Goal: Task Accomplishment & Management: Use online tool/utility

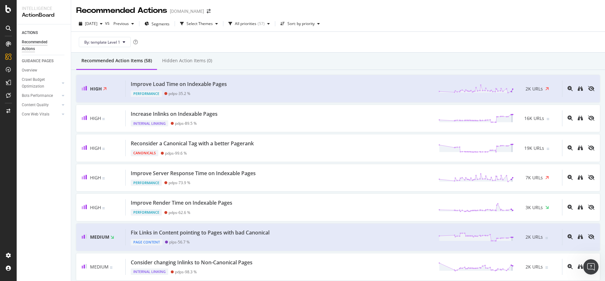
scroll to position [180, 0]
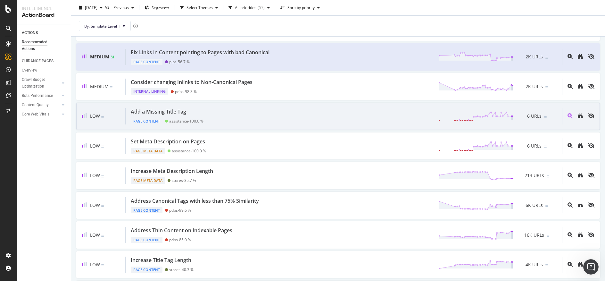
drag, startPoint x: 157, startPoint y: 109, endPoint x: 303, endPoint y: 110, distance: 145.2
click at [303, 110] on div "Add a Missing Title Tag Page Content assistance - 100.0 % 6 URLs" at bounding box center [344, 116] width 436 height 16
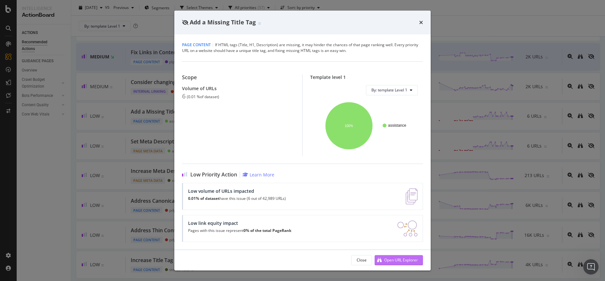
drag, startPoint x: 384, startPoint y: 259, endPoint x: 388, endPoint y: 261, distance: 4.5
click at [388, 261] on div "Open URL Explorer" at bounding box center [401, 259] width 34 height 5
click at [424, 24] on div "Add a Missing Title Tag" at bounding box center [302, 23] width 256 height 24
click at [421, 21] on icon "times" at bounding box center [421, 22] width 4 height 5
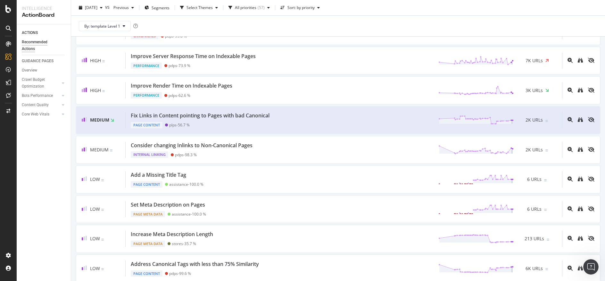
scroll to position [124, 0]
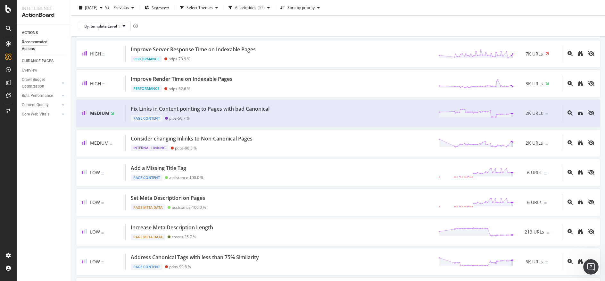
drag, startPoint x: 176, startPoint y: 167, endPoint x: 431, endPoint y: 10, distance: 299.3
click at [431, 10] on div "2025 Sep. 21st vs Previous Segments Select Themes All priorities ( 57 ) Sort: b…" at bounding box center [338, 9] width 534 height 13
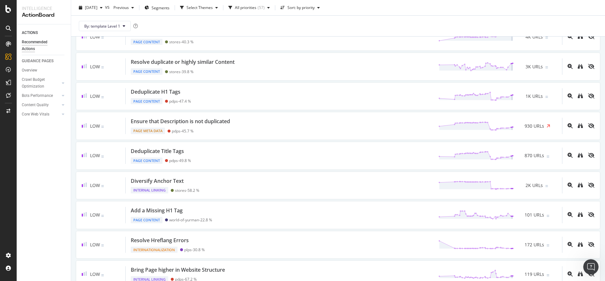
scroll to position [414, 0]
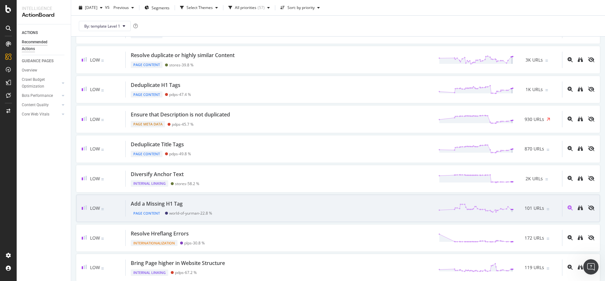
drag, startPoint x: 160, startPoint y: 204, endPoint x: 145, endPoint y: 204, distance: 15.4
click at [145, 204] on div "Add a Missing H1 Tag" at bounding box center [157, 203] width 52 height 7
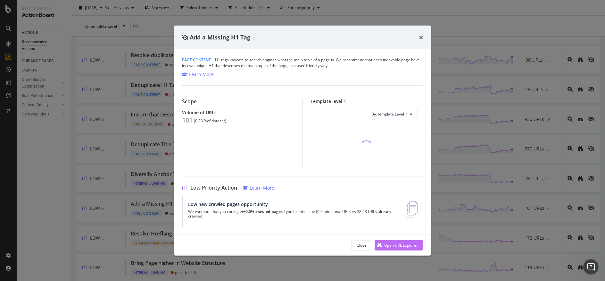
click at [391, 243] on div "Open URL Explorer" at bounding box center [401, 244] width 34 height 5
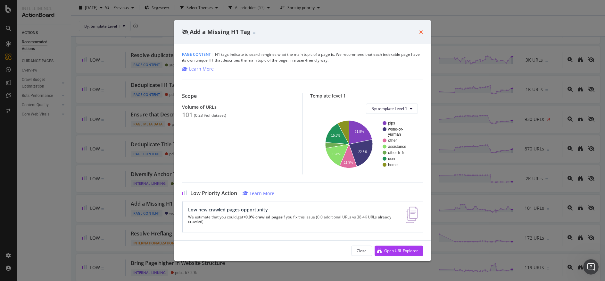
click at [422, 33] on icon "times" at bounding box center [421, 31] width 4 height 5
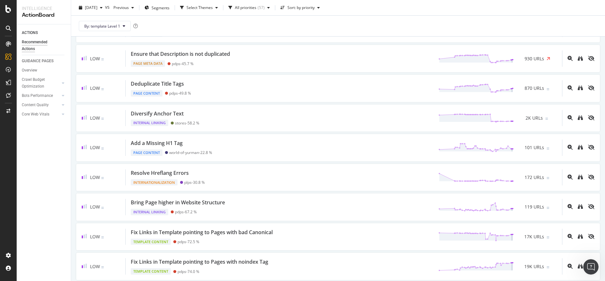
scroll to position [481, 0]
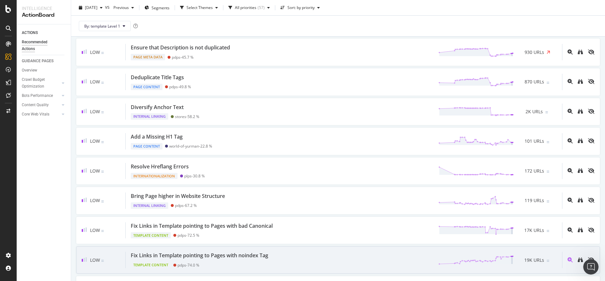
click at [236, 260] on div "Template Content pdps - 74.0 %" at bounding box center [201, 263] width 140 height 9
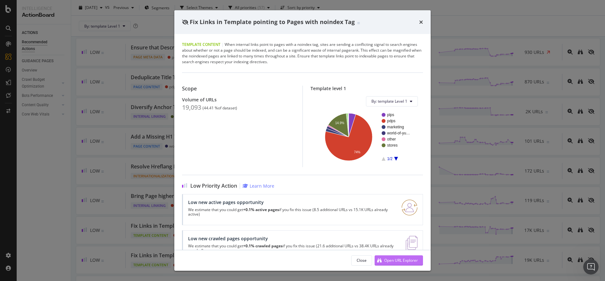
click at [410, 257] on div "Open URL Explorer" at bounding box center [396, 260] width 43 height 10
click at [419, 21] on div "Fix Links in Template pointing to Pages with noindex Tag" at bounding box center [302, 22] width 241 height 8
click at [422, 21] on icon "times" at bounding box center [421, 22] width 4 height 5
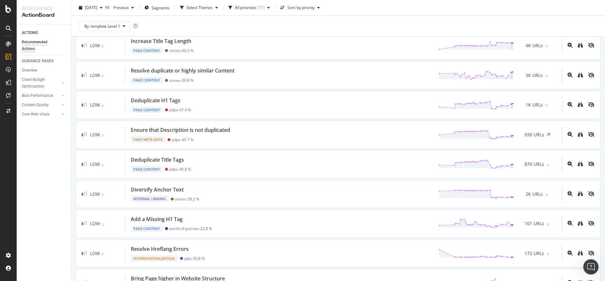
scroll to position [403, 0]
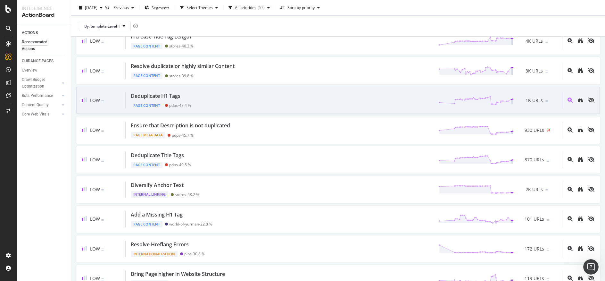
click at [154, 95] on div "Deduplicate H1 Tags" at bounding box center [156, 95] width 50 height 7
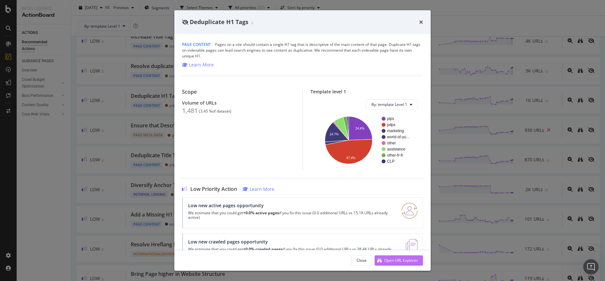
click at [386, 256] on div "Open URL Explorer" at bounding box center [396, 260] width 43 height 10
click at [421, 22] on icon "times" at bounding box center [421, 22] width 4 height 5
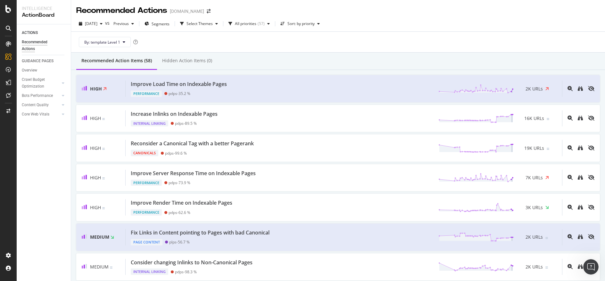
click at [358, 26] on div "2025 Sep. 21st vs Previous Segments Select Themes All priorities ( 57 ) Sort: b…" at bounding box center [338, 25] width 534 height 13
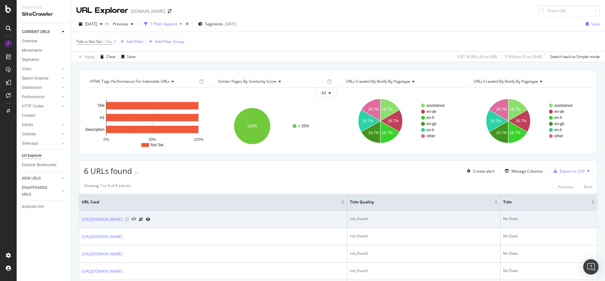
click at [129, 219] on icon at bounding box center [127, 219] width 4 height 4
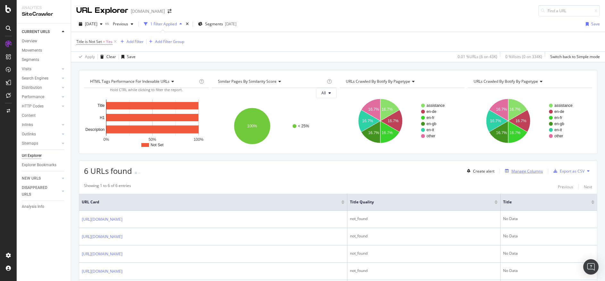
click at [511, 173] on div "Manage Columns" at bounding box center [526, 170] width 31 height 5
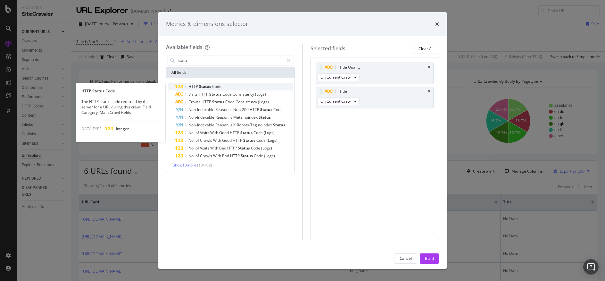
type input "statu"
click at [239, 86] on div "HTTP Status Code" at bounding box center [234, 87] width 118 height 8
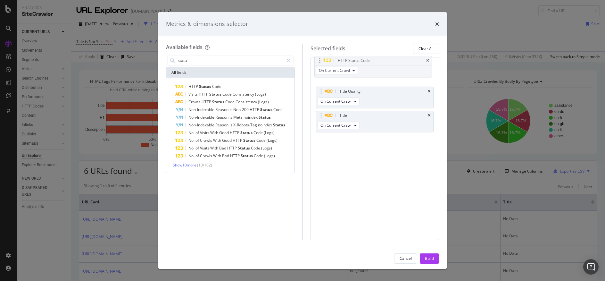
drag, startPoint x: 394, startPoint y: 128, endPoint x: 393, endPoint y: 71, distance: 56.7
click at [393, 71] on body "Analytics SiteCrawler CURRENT URLS Overview Movements Segments Visits Analysis …" at bounding box center [302, 140] width 605 height 281
click at [432, 263] on button "Build" at bounding box center [429, 258] width 19 height 10
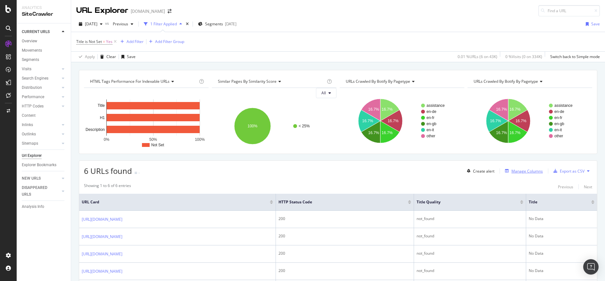
click at [531, 171] on div "Manage Columns" at bounding box center [526, 170] width 31 height 5
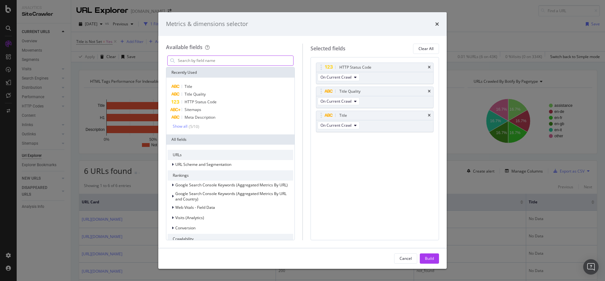
click at [209, 60] on input "modal" at bounding box center [235, 61] width 116 height 10
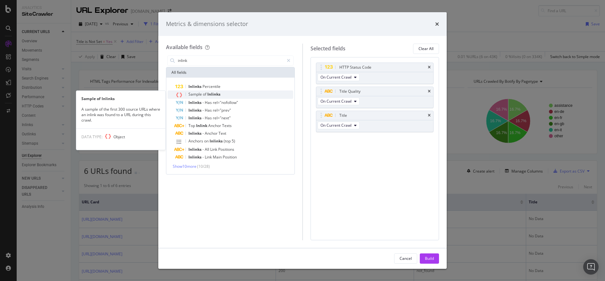
type input "inlink"
click at [214, 95] on span "Inlinks" at bounding box center [213, 93] width 13 height 5
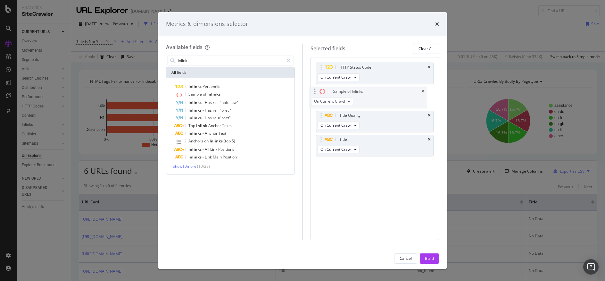
drag, startPoint x: 383, startPoint y: 146, endPoint x: 377, endPoint y: 92, distance: 53.9
click at [377, 92] on body "Analytics SiteCrawler CURRENT URLS Overview Movements Segments Visits Analysis …" at bounding box center [302, 140] width 605 height 281
click at [428, 113] on icon "times" at bounding box center [429, 115] width 3 height 4
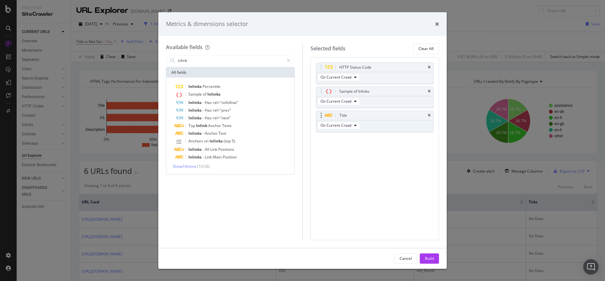
click at [427, 113] on div "Title" at bounding box center [374, 115] width 117 height 9
click at [429, 114] on icon "times" at bounding box center [429, 115] width 3 height 4
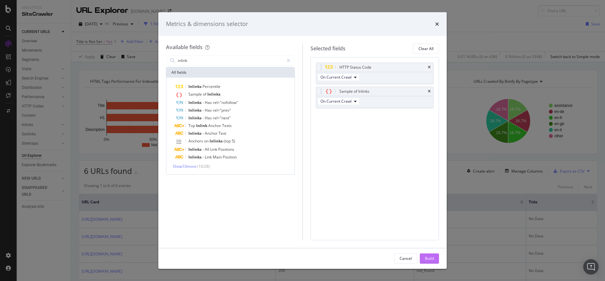
click at [432, 258] on div "Build" at bounding box center [429, 257] width 9 height 5
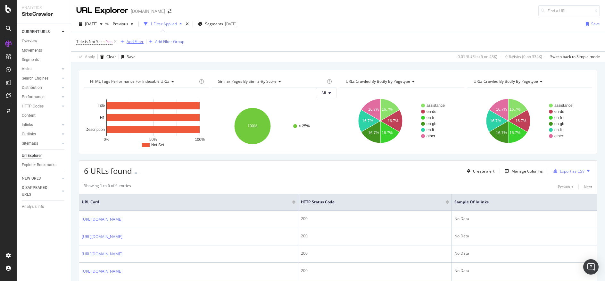
click at [137, 44] on div "Add Filter" at bounding box center [135, 41] width 17 height 5
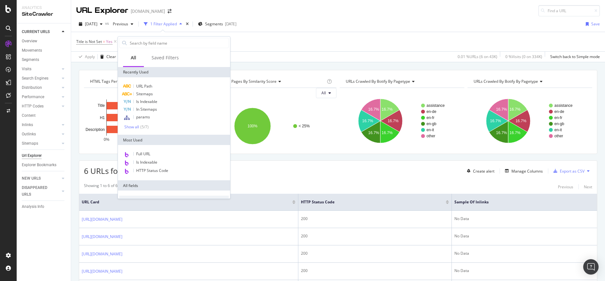
click at [315, 43] on div "Title is Not Set = Yes Add Filter Add Filter Group" at bounding box center [338, 41] width 524 height 19
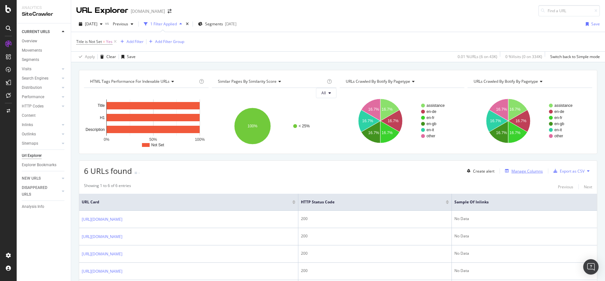
click at [511, 172] on div "Manage Columns" at bounding box center [526, 170] width 31 height 5
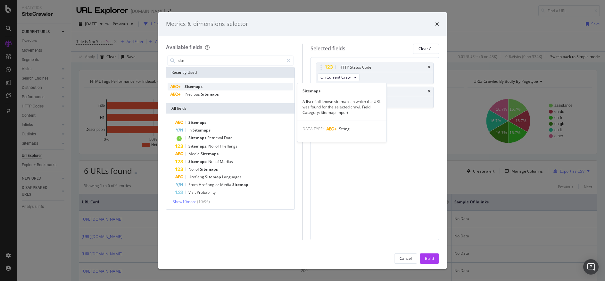
type input "site"
click at [215, 83] on div "Sitemaps" at bounding box center [231, 87] width 126 height 8
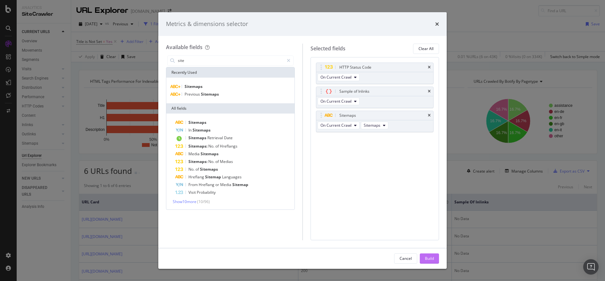
click at [434, 260] on button "Build" at bounding box center [429, 258] width 19 height 10
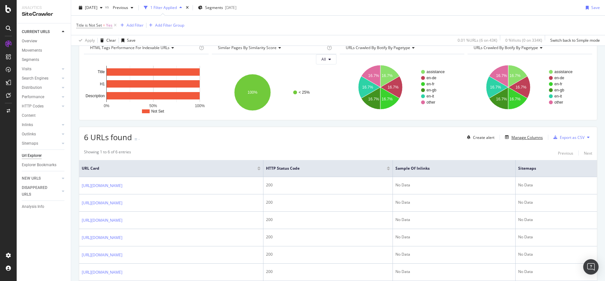
scroll to position [71, 0]
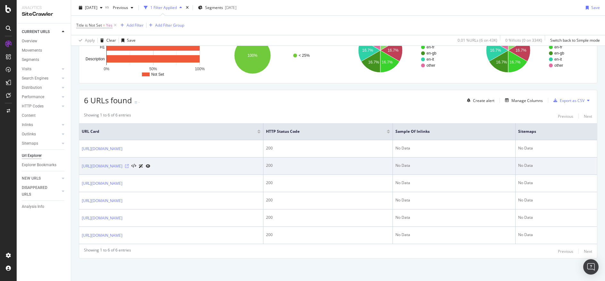
click at [129, 164] on icon at bounding box center [127, 166] width 4 height 4
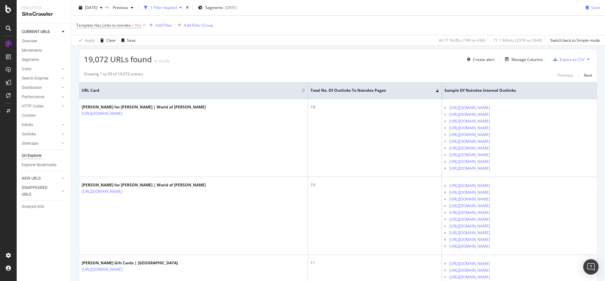
scroll to position [114, 0]
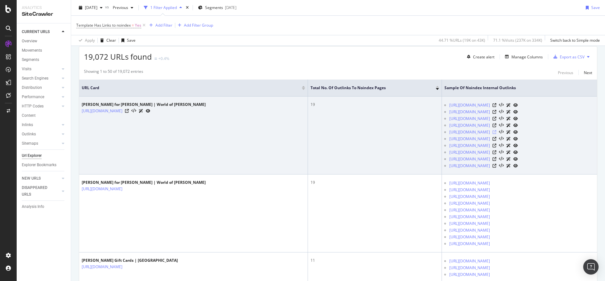
click at [496, 133] on icon at bounding box center [495, 132] width 4 height 4
click at [496, 104] on icon at bounding box center [495, 105] width 4 height 4
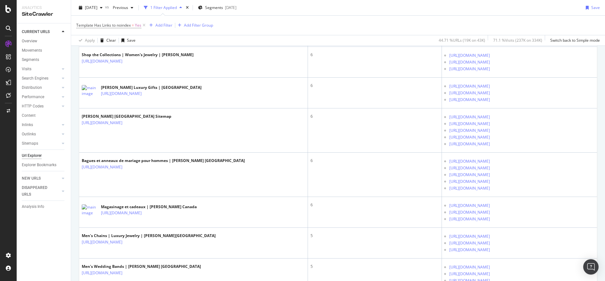
scroll to position [775, 0]
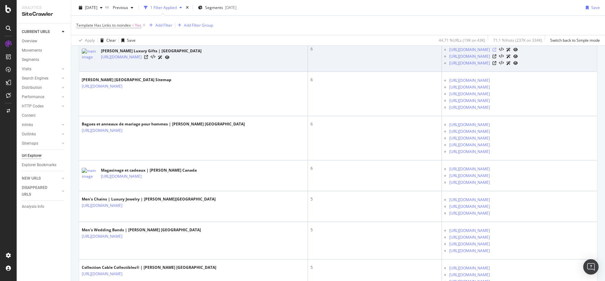
click at [496, 52] on icon at bounding box center [495, 50] width 4 height 4
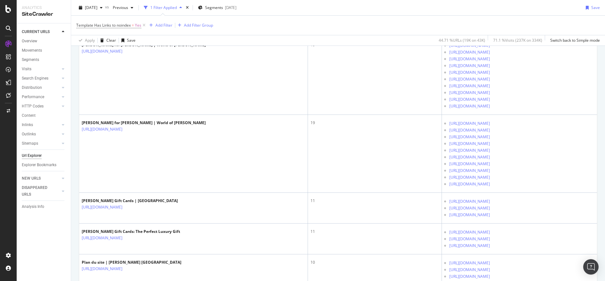
scroll to position [0, 0]
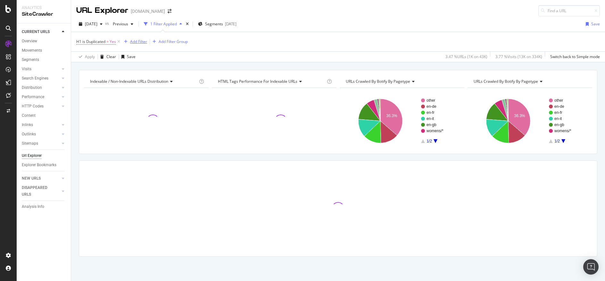
click at [131, 40] on div "Add Filter" at bounding box center [138, 41] width 17 height 5
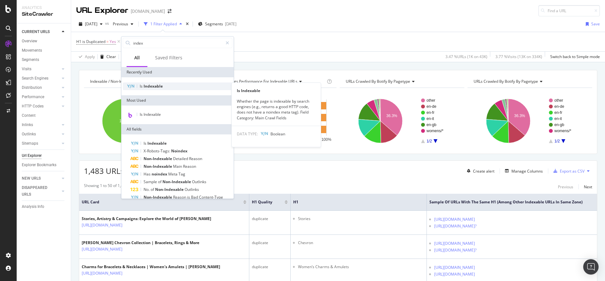
type input "index"
click at [186, 89] on div "Is Indexable" at bounding box center [178, 86] width 110 height 8
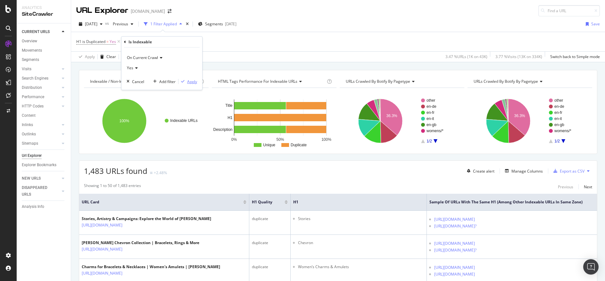
click at [195, 81] on div "Apply" at bounding box center [192, 81] width 10 height 5
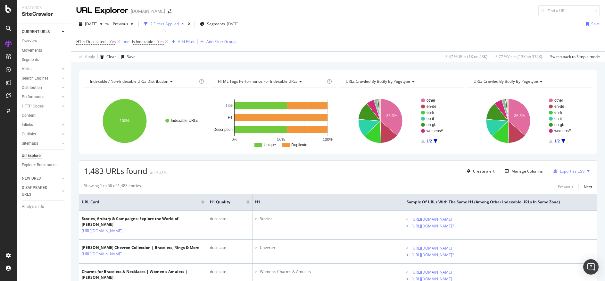
click at [410, 81] on icon at bounding box center [412, 81] width 4 height 4
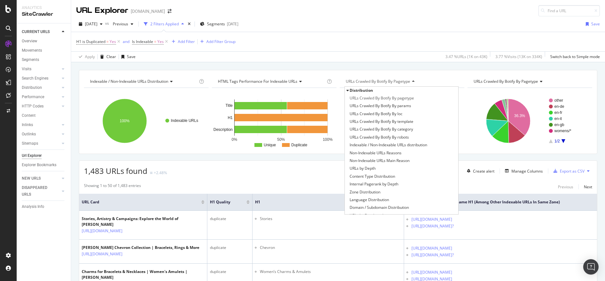
drag, startPoint x: 431, startPoint y: 131, endPoint x: 470, endPoint y: 71, distance: 72.1
click at [431, 131] on div "URLs Crawled By Botify By category" at bounding box center [401, 129] width 113 height 8
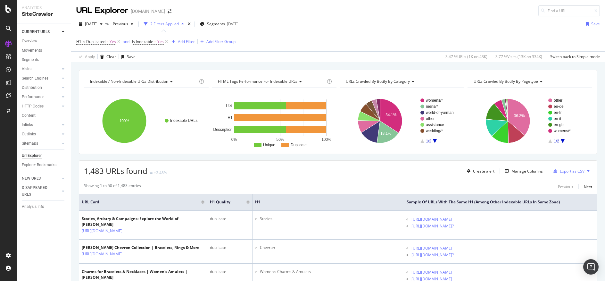
click at [410, 81] on icon at bounding box center [412, 81] width 4 height 4
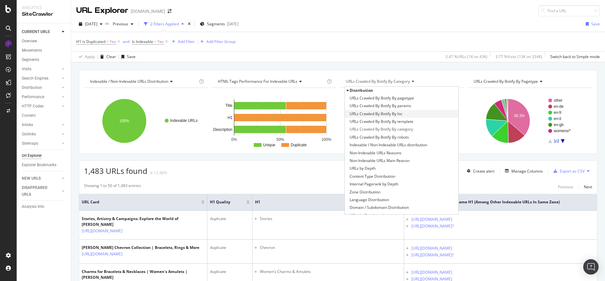
click at [419, 115] on div "URLs Crawled By Botify By loc" at bounding box center [401, 114] width 113 height 8
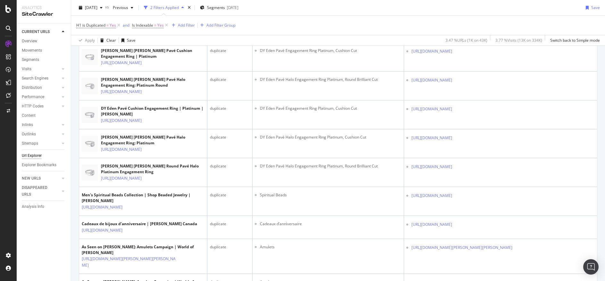
scroll to position [1215, 0]
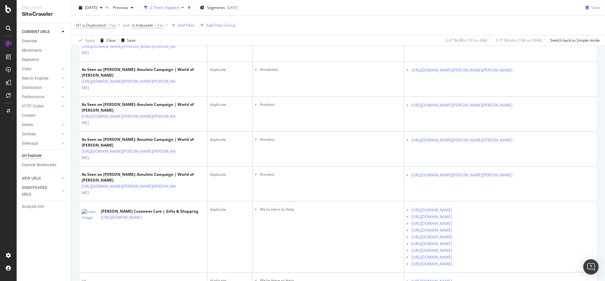
scroll to position [1371, 0]
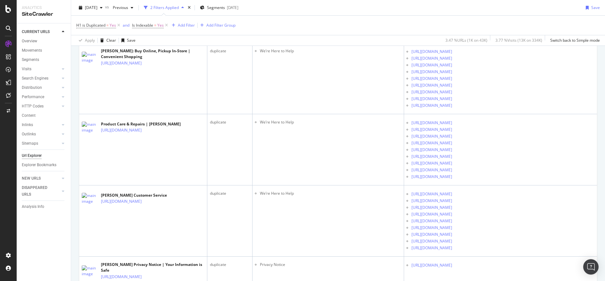
scroll to position [0, 0]
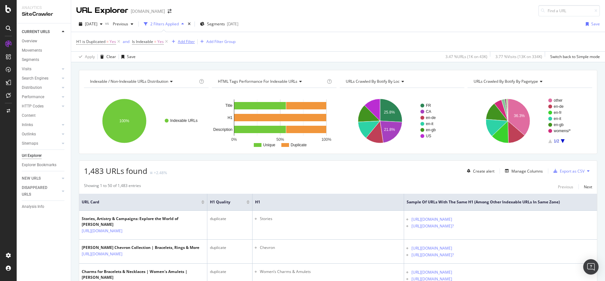
click at [186, 41] on div "Add Filter" at bounding box center [186, 41] width 17 height 5
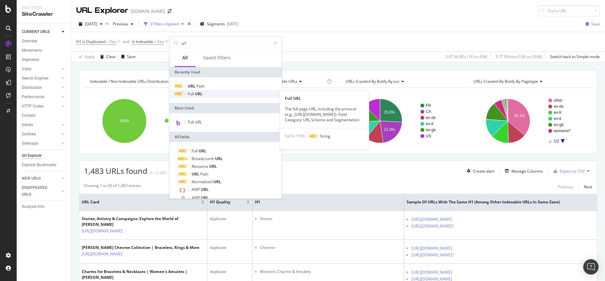
type input "url"
click at [242, 94] on div "Full URL" at bounding box center [226, 94] width 110 height 8
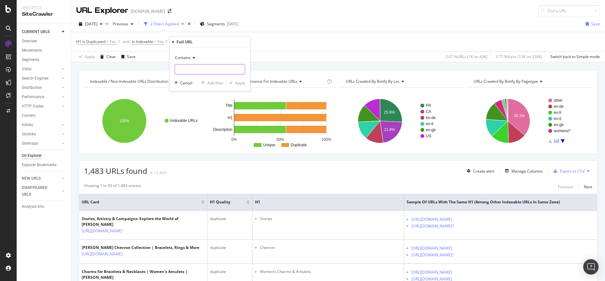
click at [218, 70] on input "text" at bounding box center [210, 69] width 70 height 10
type input "//"
click at [231, 81] on icon "button" at bounding box center [231, 83] width 4 height 4
click at [198, 44] on span "Full URL = ^.*//.*$" at bounding box center [196, 42] width 32 height 6
click at [187, 66] on input "//" at bounding box center [216, 68] width 61 height 10
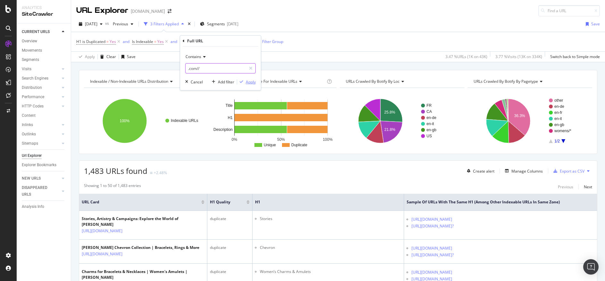
type input ".com//"
click at [243, 82] on icon "button" at bounding box center [242, 82] width 4 height 4
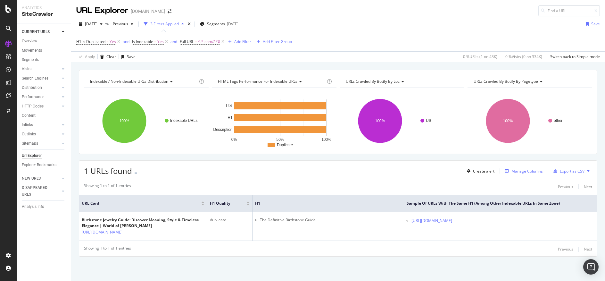
click at [511, 171] on div "Manage Columns" at bounding box center [526, 170] width 31 height 5
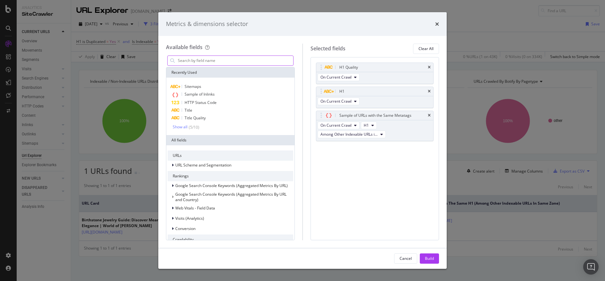
click at [230, 58] on input "modal" at bounding box center [235, 61] width 116 height 10
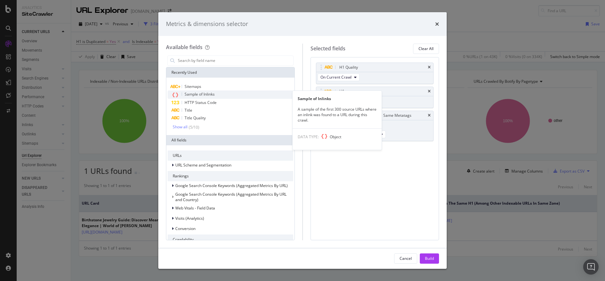
click at [221, 94] on div "Sample of Inlinks" at bounding box center [231, 94] width 126 height 8
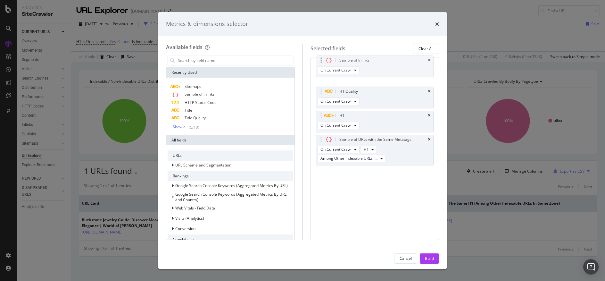
drag, startPoint x: 388, startPoint y: 158, endPoint x: 388, endPoint y: 70, distance: 88.1
click at [388, 70] on body "Analytics SiteCrawler CURRENT URLS Overview Movements Segments Visits Analysis …" at bounding box center [302, 140] width 605 height 281
drag, startPoint x: 433, startPoint y: 255, endPoint x: 347, endPoint y: 180, distance: 113.8
click at [433, 255] on div "Build" at bounding box center [429, 258] width 9 height 10
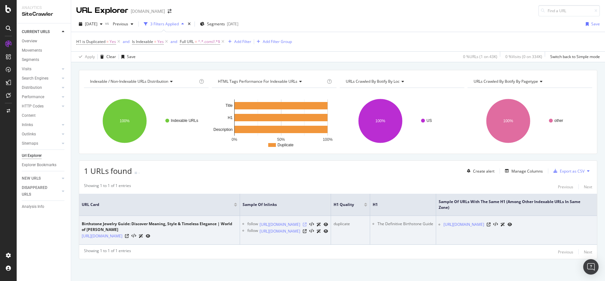
click at [307, 224] on icon at bounding box center [305, 224] width 4 height 4
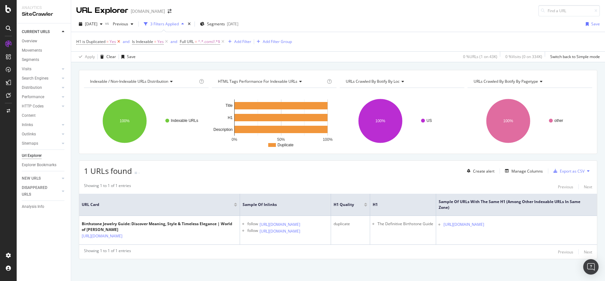
click at [119, 39] on icon at bounding box center [118, 41] width 5 height 6
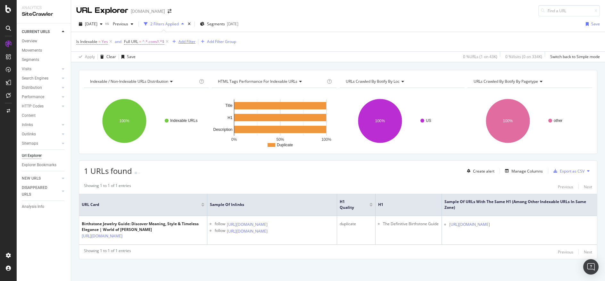
click at [191, 40] on div "Add Filter" at bounding box center [186, 41] width 17 height 5
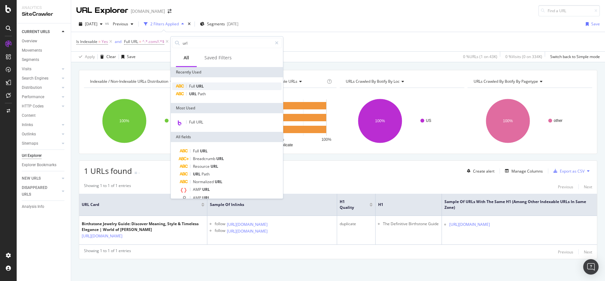
click at [215, 84] on div "Full URL" at bounding box center [227, 86] width 110 height 8
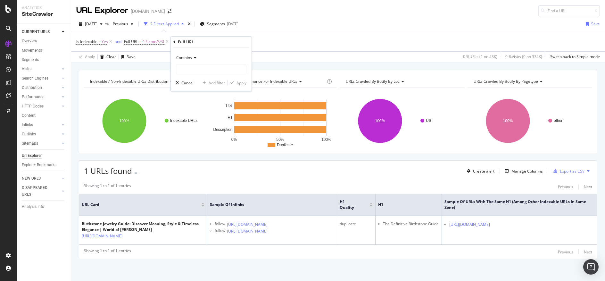
click at [193, 56] on icon at bounding box center [194, 58] width 4 height 4
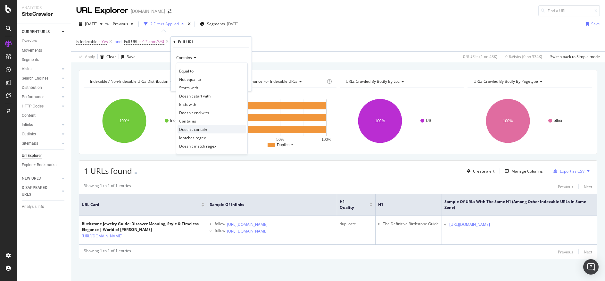
click at [231, 129] on div "Doesn't contain" at bounding box center [212, 129] width 69 height 8
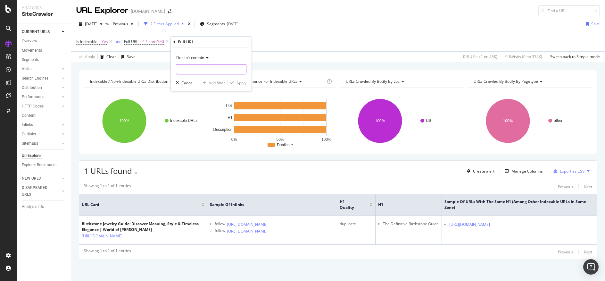
click at [200, 71] on input "text" at bounding box center [211, 69] width 70 height 10
click at [188, 84] on div "Cancel" at bounding box center [187, 82] width 12 height 5
click at [135, 42] on span "Full URL" at bounding box center [131, 41] width 14 height 5
click at [142, 39] on div "Full URL" at bounding box center [140, 40] width 16 height 5
click at [128, 38] on div "Full URL" at bounding box center [165, 41] width 76 height 11
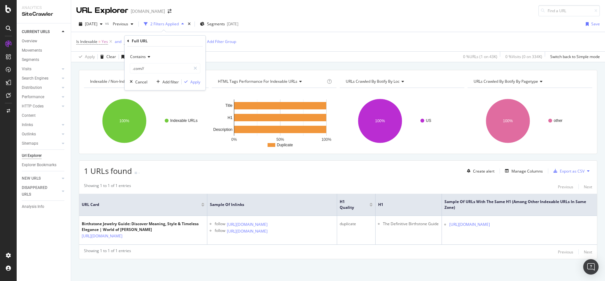
click at [129, 40] on icon at bounding box center [128, 41] width 2 height 4
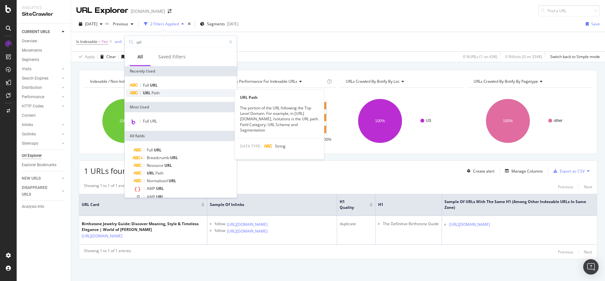
click at [175, 90] on div "URL Path" at bounding box center [181, 93] width 110 height 8
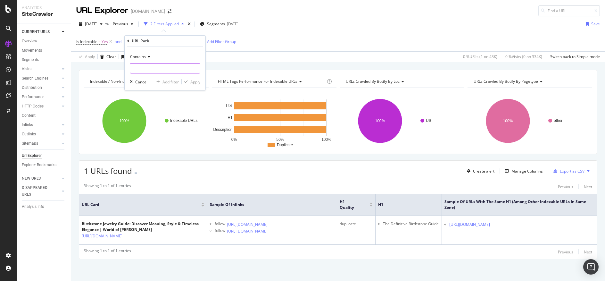
click at [172, 64] on input "text" at bounding box center [165, 68] width 70 height 10
type input "//"
click at [196, 80] on div "Apply" at bounding box center [195, 81] width 10 height 5
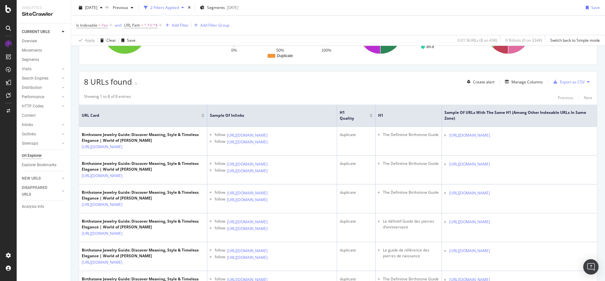
scroll to position [50, 0]
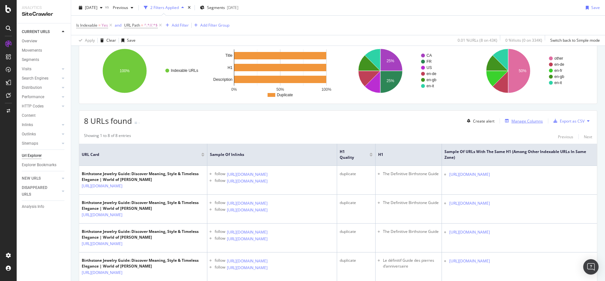
click at [524, 121] on div "Manage Columns" at bounding box center [526, 120] width 31 height 5
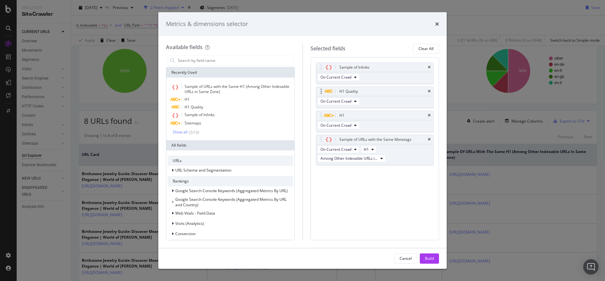
click at [429, 87] on div "H1 Quality" at bounding box center [374, 91] width 117 height 9
click at [429, 89] on icon "times" at bounding box center [429, 91] width 3 height 4
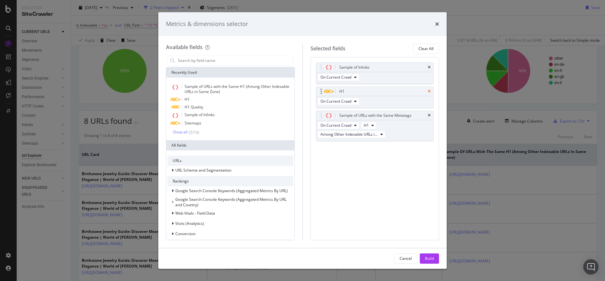
click at [428, 91] on icon "times" at bounding box center [429, 91] width 3 height 4
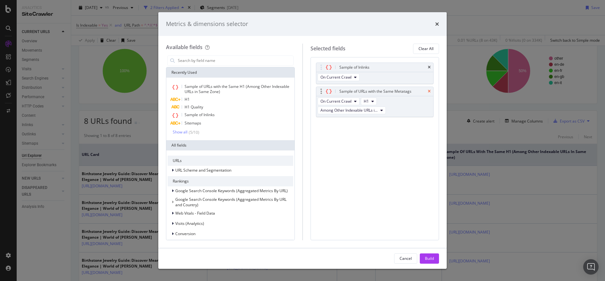
click at [428, 89] on icon "times" at bounding box center [429, 91] width 3 height 4
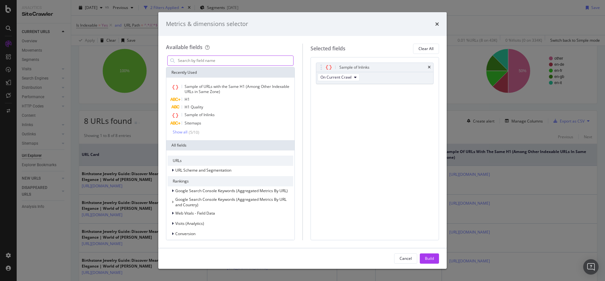
click at [206, 58] on input "modal" at bounding box center [235, 61] width 116 height 10
click at [432, 258] on div "Build" at bounding box center [429, 257] width 9 height 5
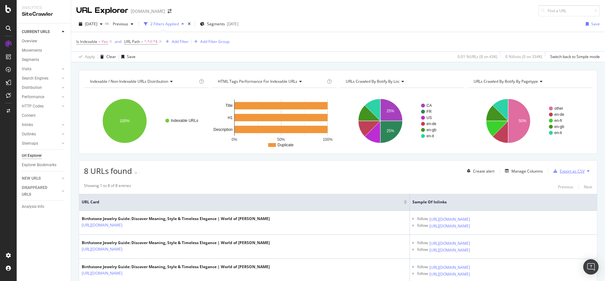
click at [566, 170] on div "Export as CSV" at bounding box center [572, 170] width 25 height 5
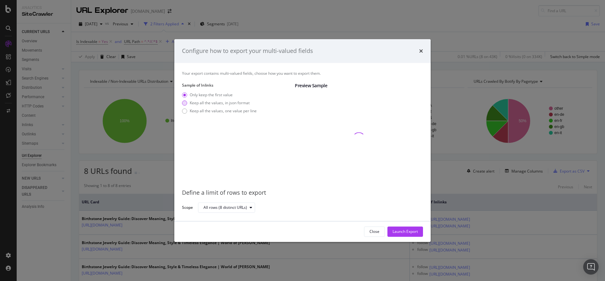
click at [205, 104] on div "Keep all the values, in json format" at bounding box center [220, 102] width 60 height 5
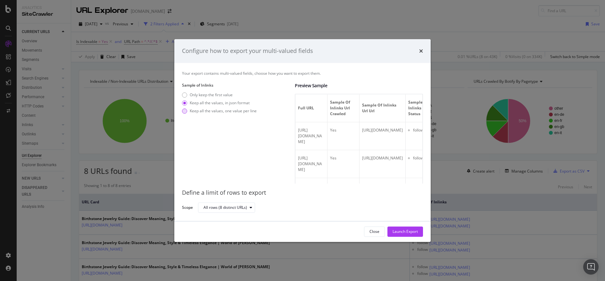
click at [237, 113] on div "Keep all the values, one value per line" at bounding box center [223, 110] width 67 height 5
click at [405, 230] on div "Launch Export" at bounding box center [405, 230] width 25 height 5
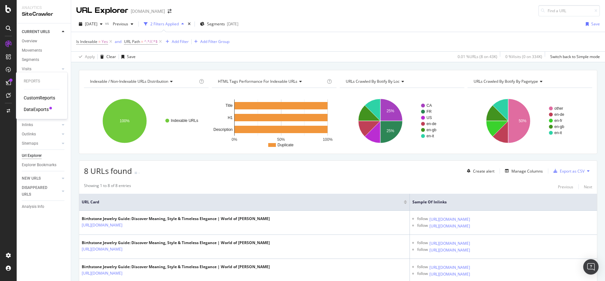
click at [37, 109] on div "DataExports" at bounding box center [36, 109] width 25 height 6
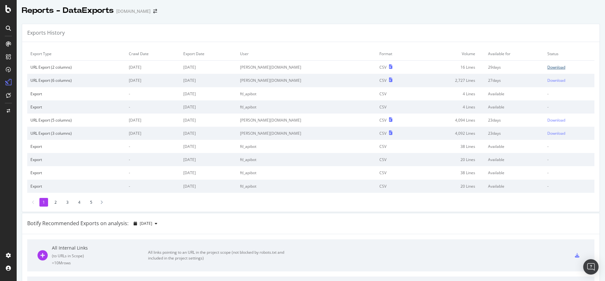
click at [548, 64] on div "Download" at bounding box center [556, 66] width 18 height 5
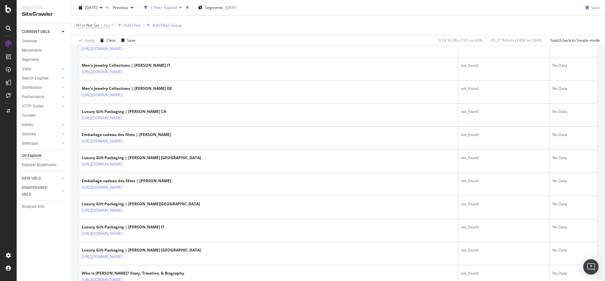
scroll to position [15, 0]
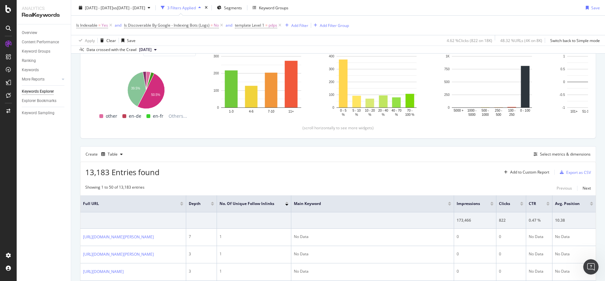
scroll to position [60, 0]
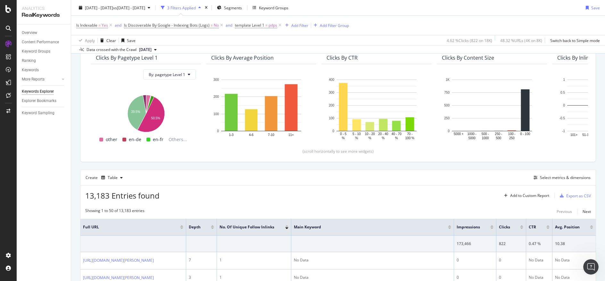
click at [433, 8] on div "2025 Sep. 6th - Sep. 6th vs 2025 Sep. 4th - Sep. 4th 3 Filters Applied Segments…" at bounding box center [338, 9] width 534 height 13
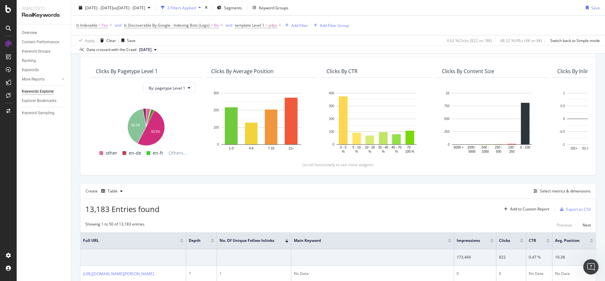
scroll to position [0, 0]
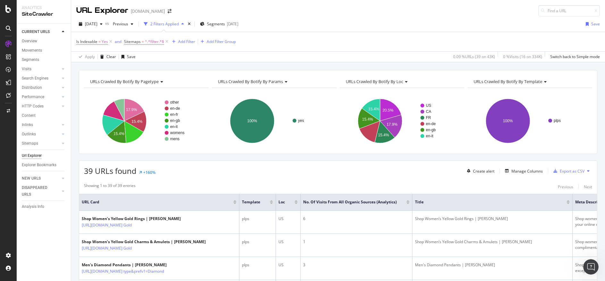
click at [371, 16] on div "[DATE] vs Previous 2 Filters Applied Segments [DATE] Save Is Indexable = Yes an…" at bounding box center [338, 39] width 534 height 46
click at [103, 24] on icon "button" at bounding box center [101, 24] width 3 height 4
click at [273, 14] on div "URL Explorer davidyurman.com" at bounding box center [338, 8] width 534 height 16
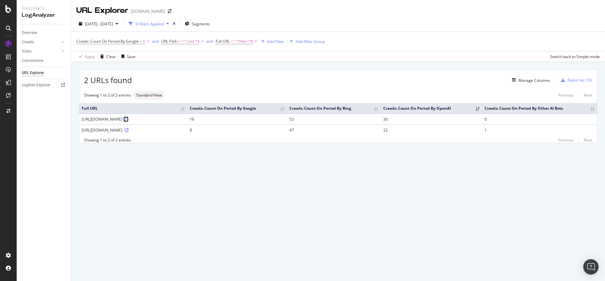
click at [129, 118] on icon at bounding box center [127, 119] width 4 height 4
click at [129, 130] on icon at bounding box center [127, 130] width 4 height 4
click at [121, 22] on div "button" at bounding box center [117, 24] width 8 height 4
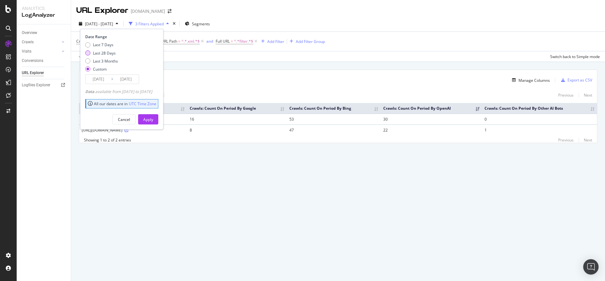
click at [109, 53] on div "Last 28 Days" at bounding box center [104, 52] width 23 height 5
type input "[DATE]"
click at [158, 119] on button "Apply" at bounding box center [148, 119] width 20 height 10
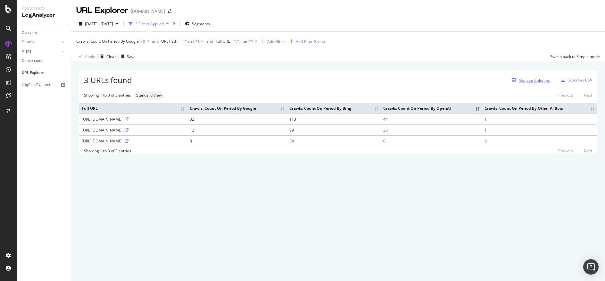
click at [538, 79] on div "Manage Columns" at bounding box center [534, 80] width 31 height 5
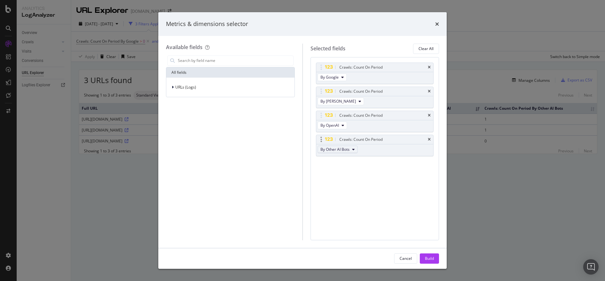
click at [354, 151] on icon "modal" at bounding box center [353, 149] width 3 height 4
click at [436, 215] on div "Crawls: Count On Period By Google Crawls: Count On Period By Bing Crawls: Count…" at bounding box center [375, 148] width 129 height 183
click at [402, 261] on div "Cancel" at bounding box center [406, 258] width 12 height 9
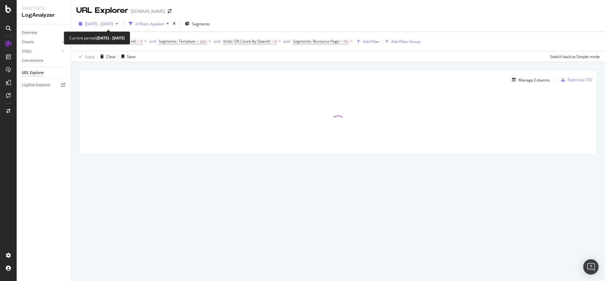
click at [118, 23] on icon "button" at bounding box center [117, 24] width 3 height 4
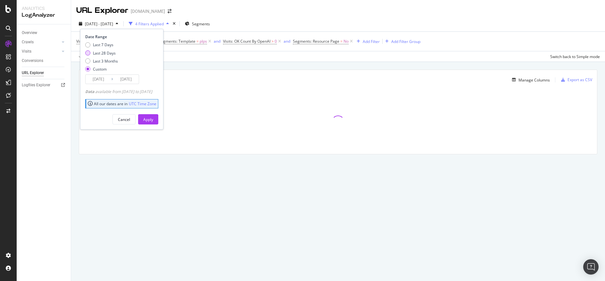
click at [108, 51] on div "Last 28 Days" at bounding box center [104, 52] width 23 height 5
type input "2025/08/26"
type input "2025/09/22"
click at [158, 117] on button "Apply" at bounding box center [148, 119] width 20 height 10
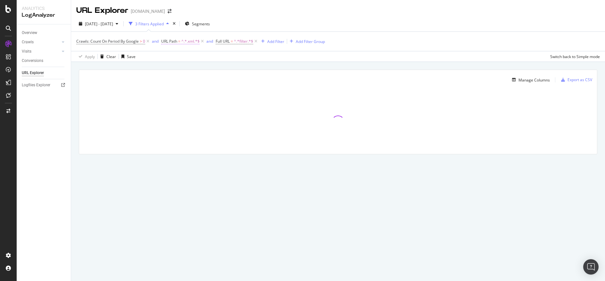
click at [183, 40] on span "^.*.xml.*$" at bounding box center [190, 41] width 18 height 9
click at [181, 68] on input ".xml" at bounding box center [197, 68] width 61 height 10
click at [186, 64] on input ".xml" at bounding box center [197, 68] width 61 height 10
click at [197, 68] on input ".xml" at bounding box center [197, 68] width 61 height 10
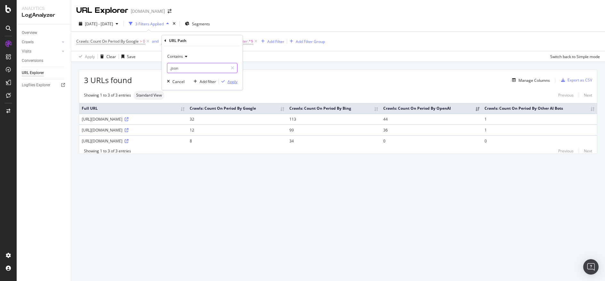
type input ".json"
click at [235, 82] on div "Apply" at bounding box center [233, 81] width 10 height 5
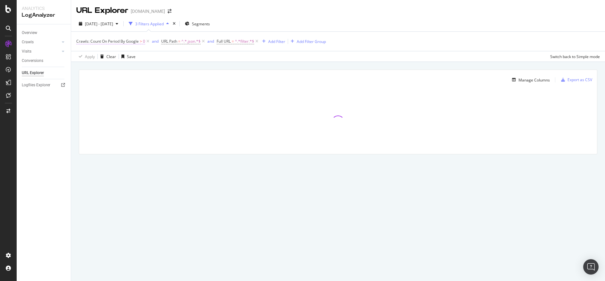
click at [128, 41] on span "Crawls: Count On Period By Google" at bounding box center [107, 40] width 62 height 5
click at [104, 57] on icon at bounding box center [102, 56] width 4 height 4
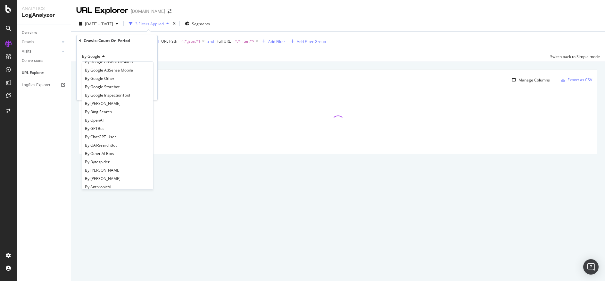
scroll to position [69, 0]
click at [118, 117] on div "By OpenAI" at bounding box center [117, 117] width 69 height 8
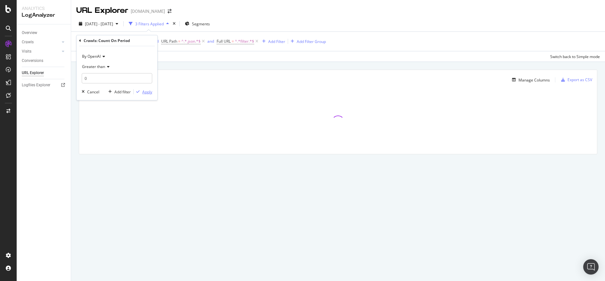
click at [149, 94] on div "Apply" at bounding box center [147, 91] width 10 height 5
click at [265, 17] on div "2025 Aug. 26th - Sep. 22nd 3 Filters Applied Segments Crawls: Count On Period B…" at bounding box center [338, 39] width 534 height 46
